Goal: Transaction & Acquisition: Purchase product/service

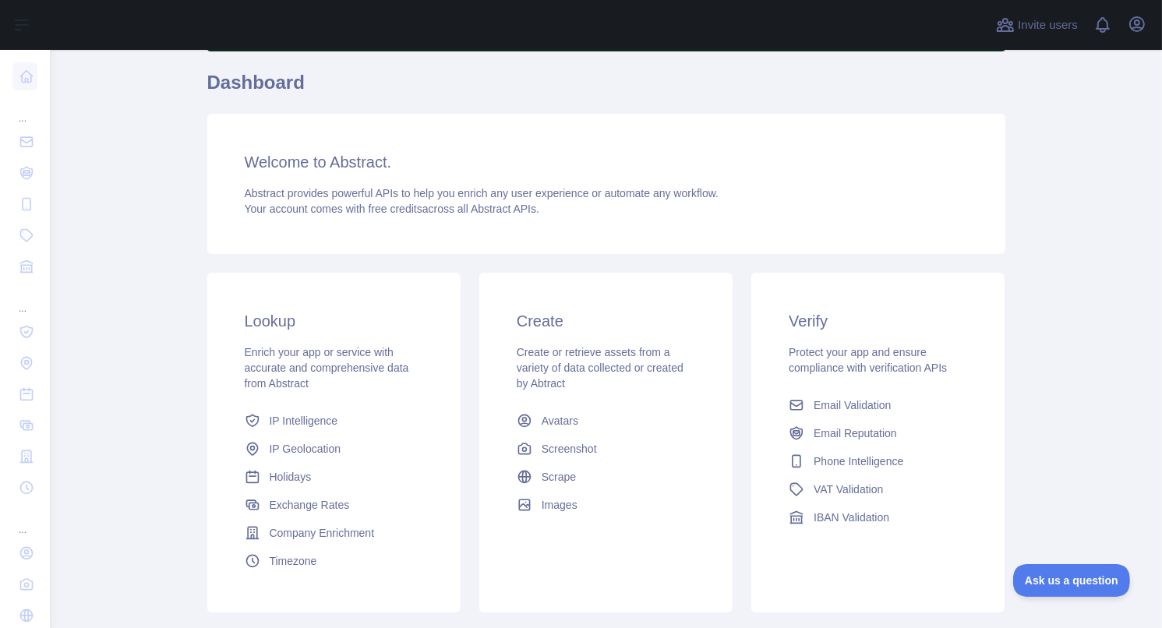
scroll to position [72, 0]
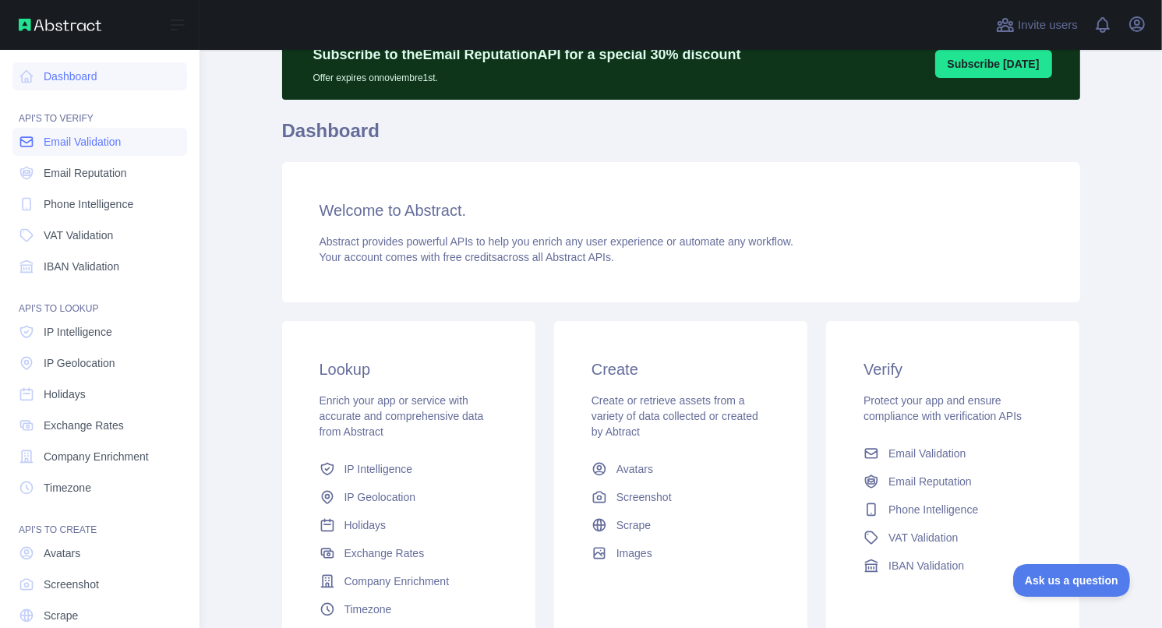
click at [62, 144] on span "Email Validation" at bounding box center [82, 142] width 77 height 16
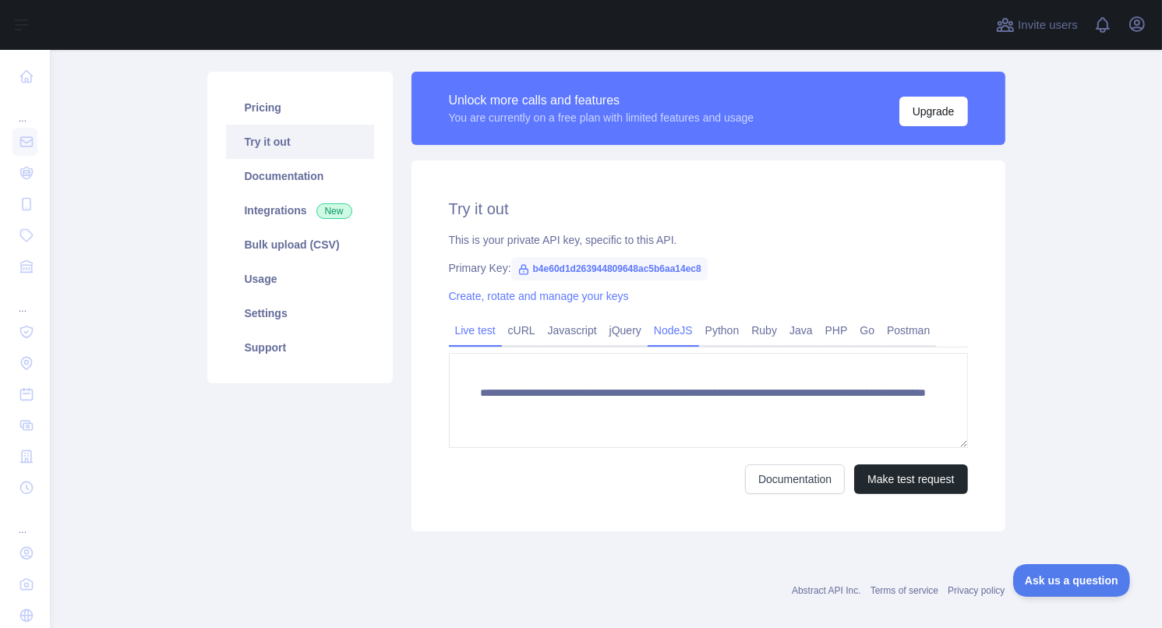
scroll to position [183, 0]
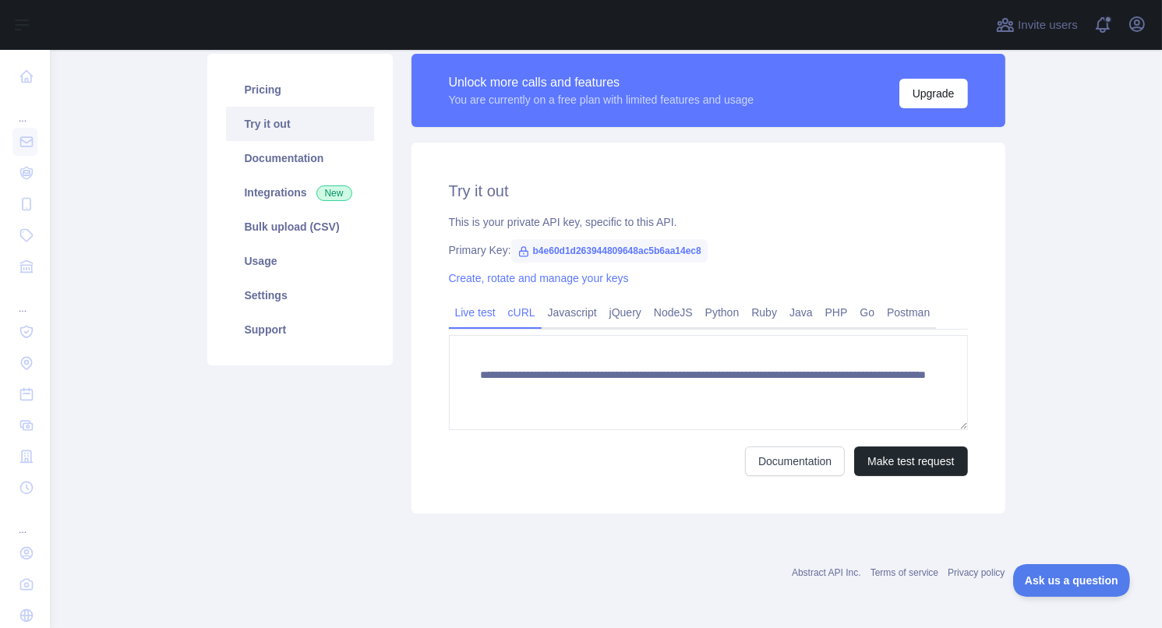
click at [513, 316] on link "cURL" at bounding box center [522, 312] width 40 height 25
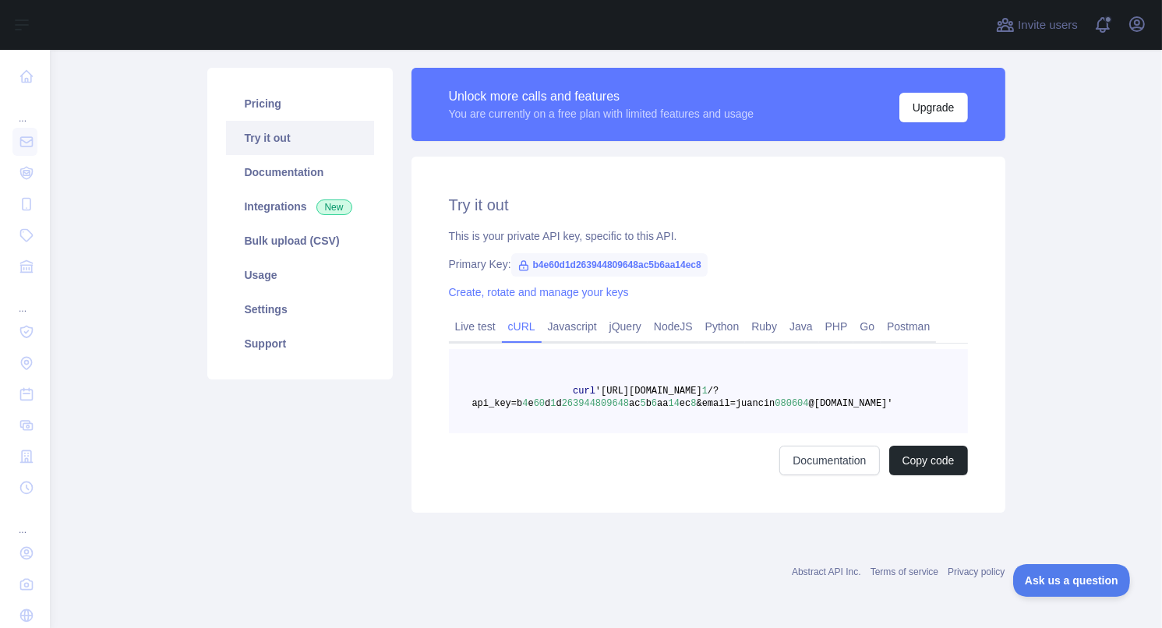
scroll to position [169, 0]
click at [454, 330] on link "Live test" at bounding box center [475, 326] width 53 height 25
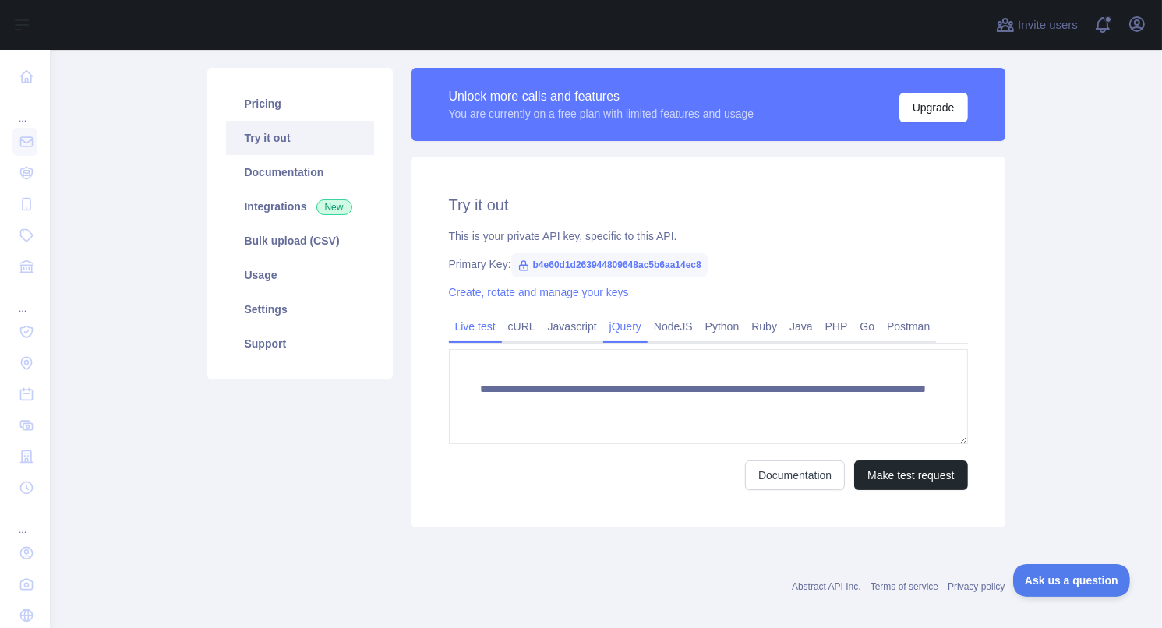
click at [609, 329] on link "jQuery" at bounding box center [625, 326] width 44 height 25
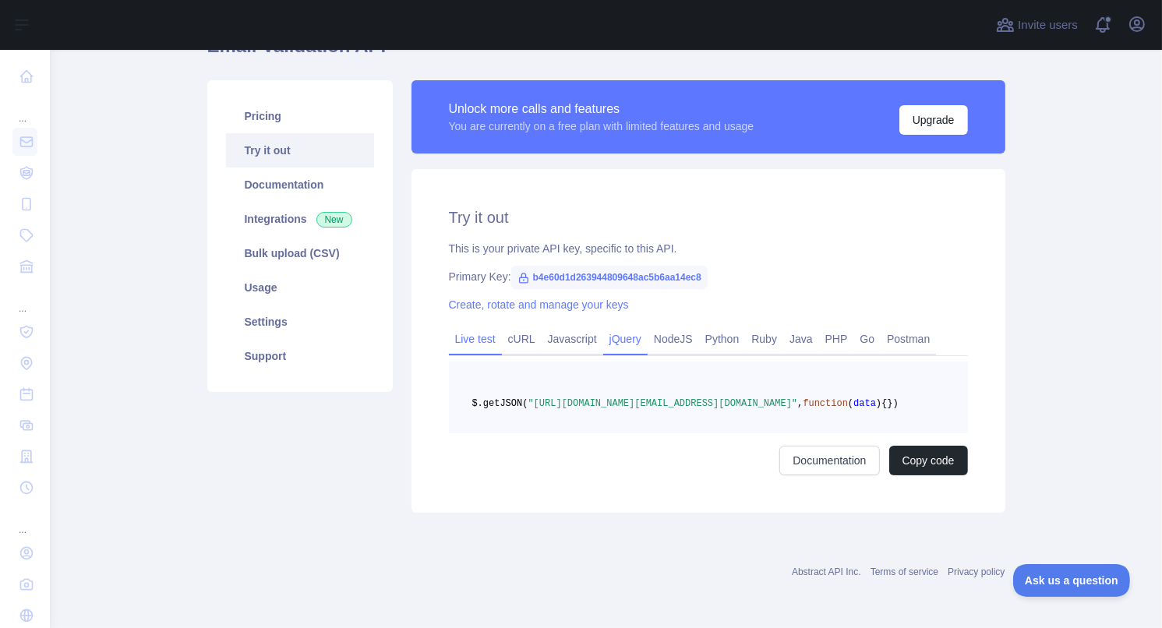
click at [449, 327] on link "Live test" at bounding box center [475, 339] width 53 height 25
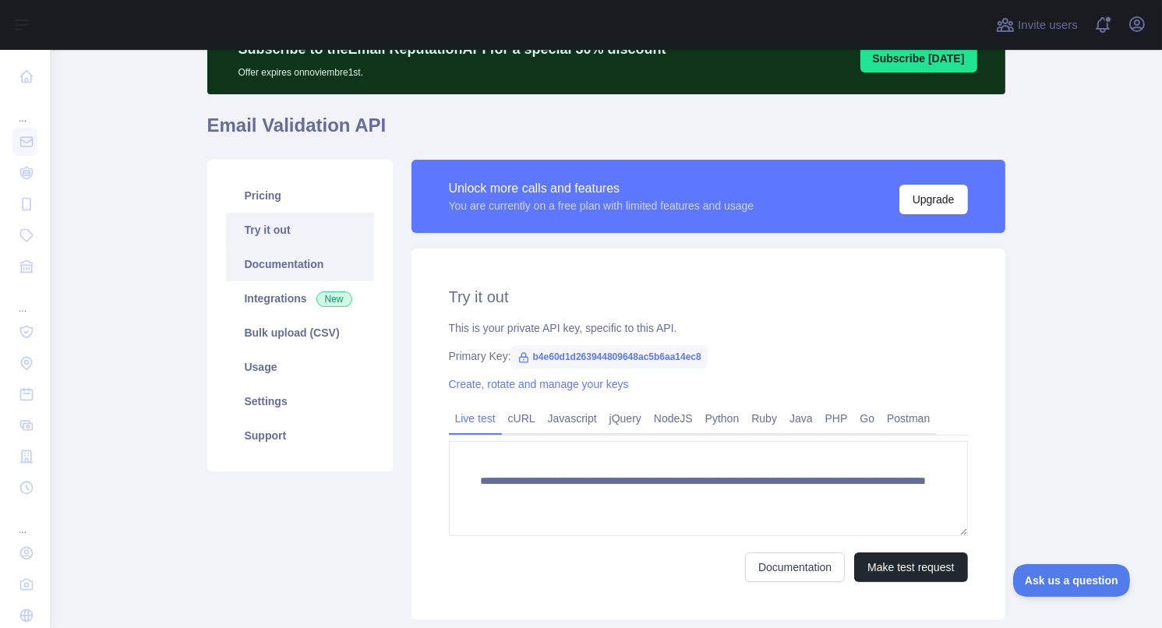
scroll to position [78, 0]
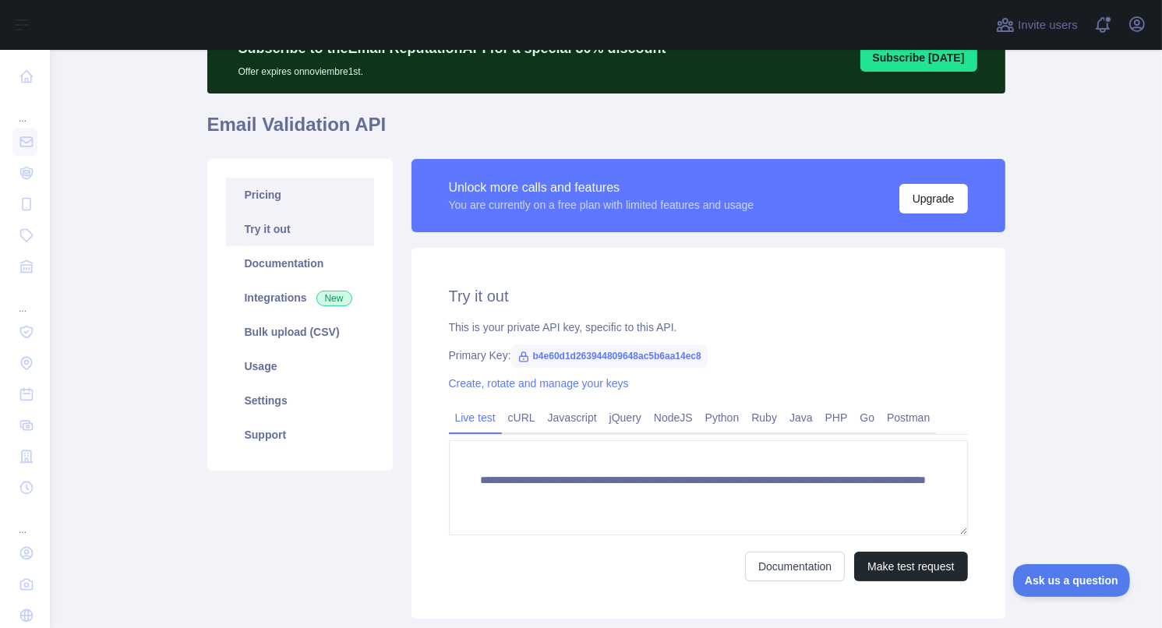
click at [320, 203] on link "Pricing" at bounding box center [300, 195] width 148 height 34
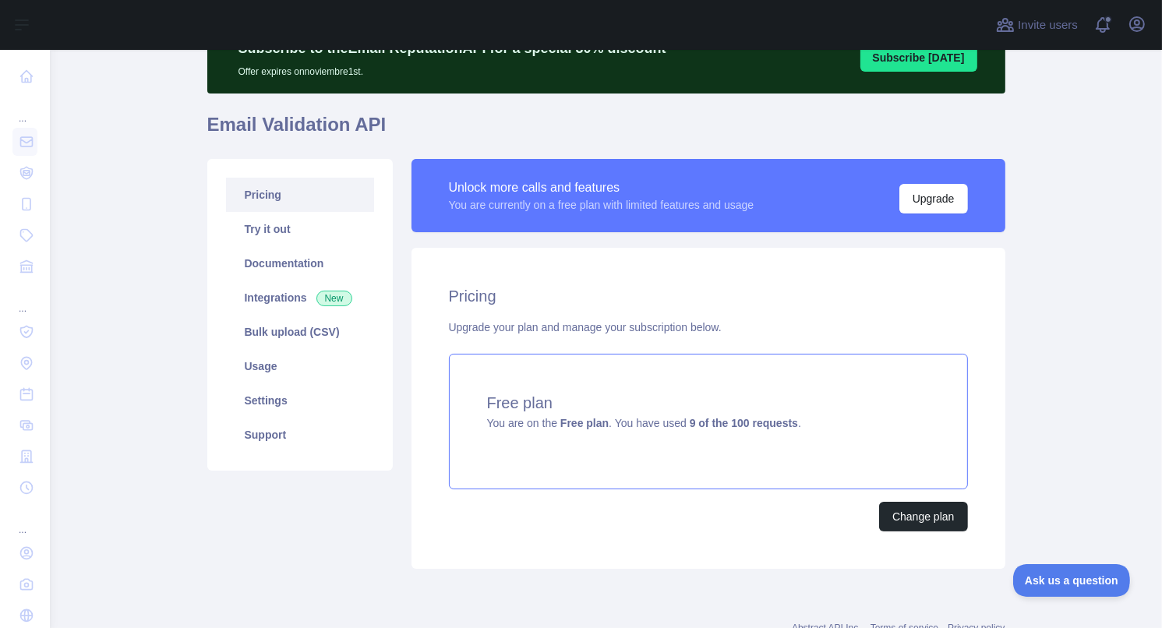
click at [690, 426] on strong "9 of the 100 requests" at bounding box center [744, 423] width 108 height 12
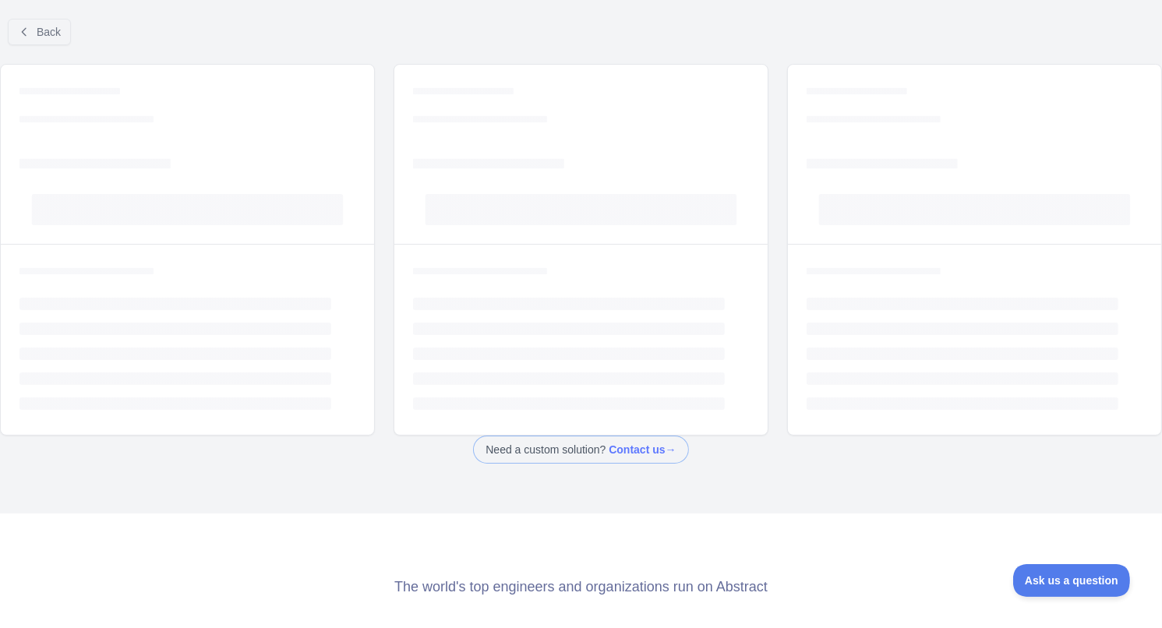
scroll to position [36, 0]
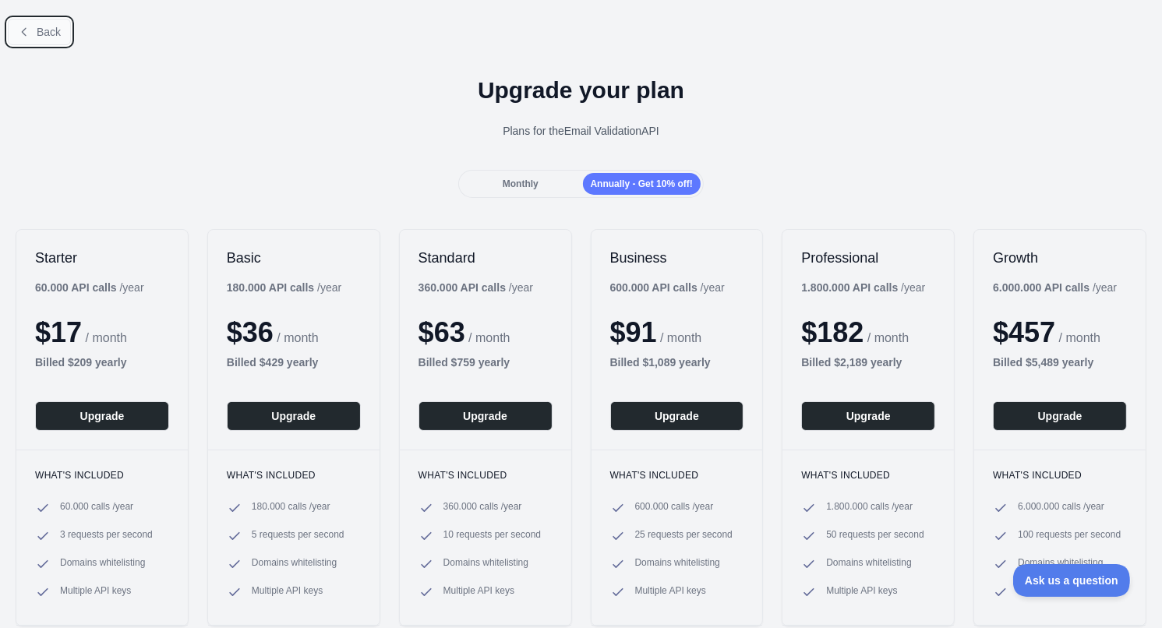
click at [34, 32] on button "Back" at bounding box center [39, 32] width 63 height 26
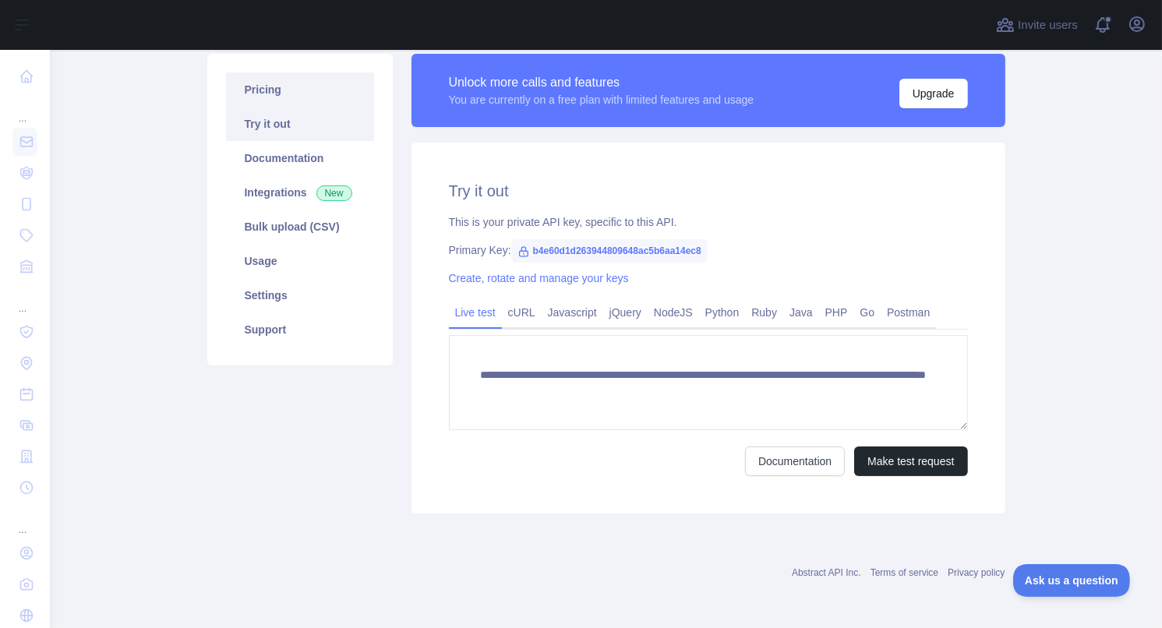
click at [300, 101] on link "Pricing" at bounding box center [300, 89] width 148 height 34
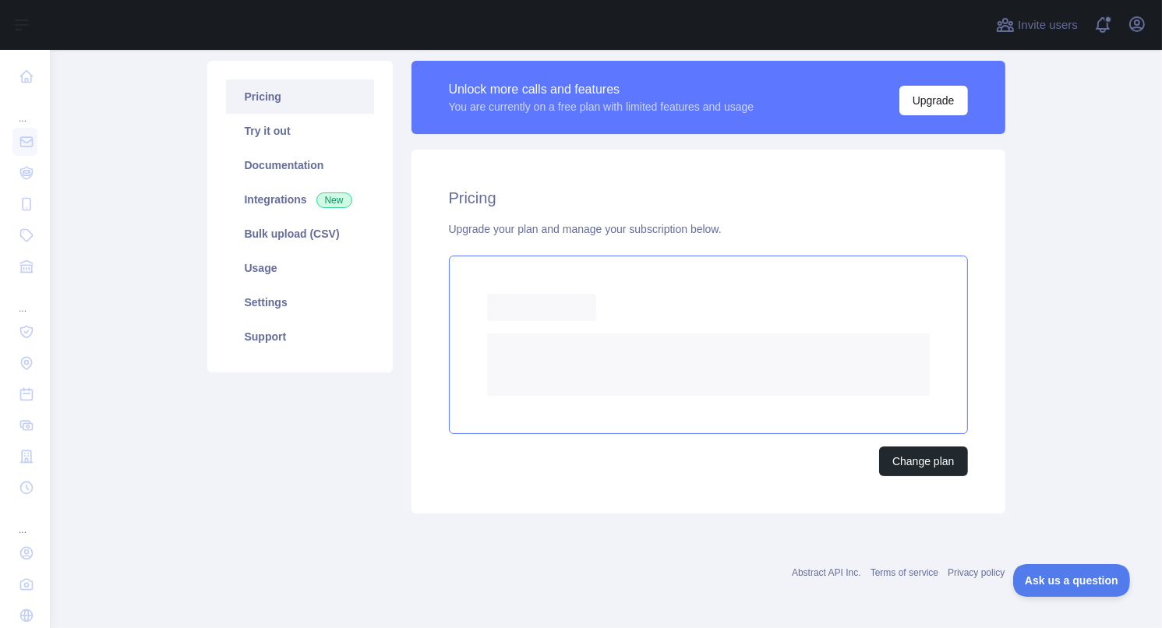
scroll to position [133, 0]
